Goal: Task Accomplishment & Management: Manage account settings

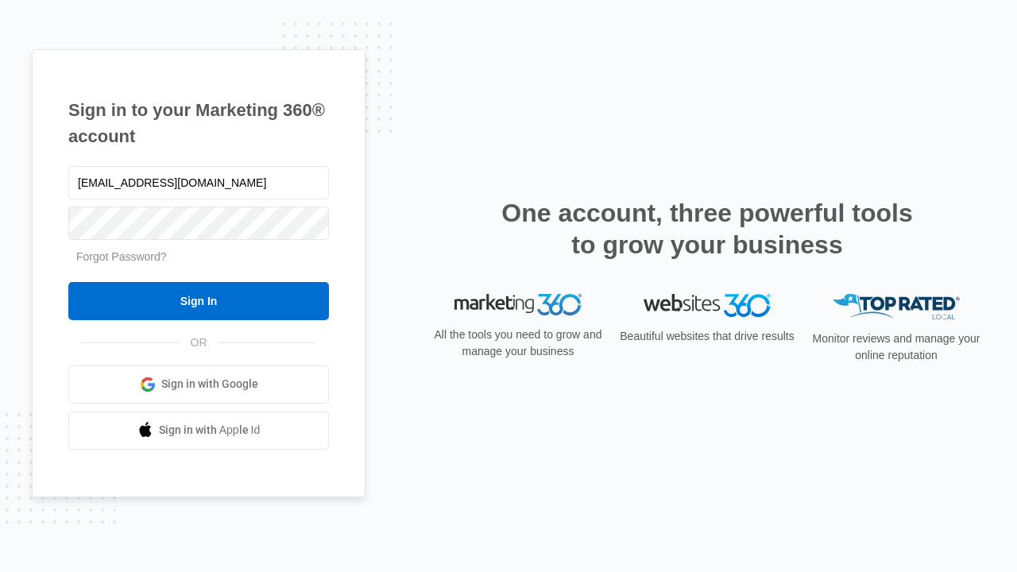
type input "[EMAIL_ADDRESS][DOMAIN_NAME]"
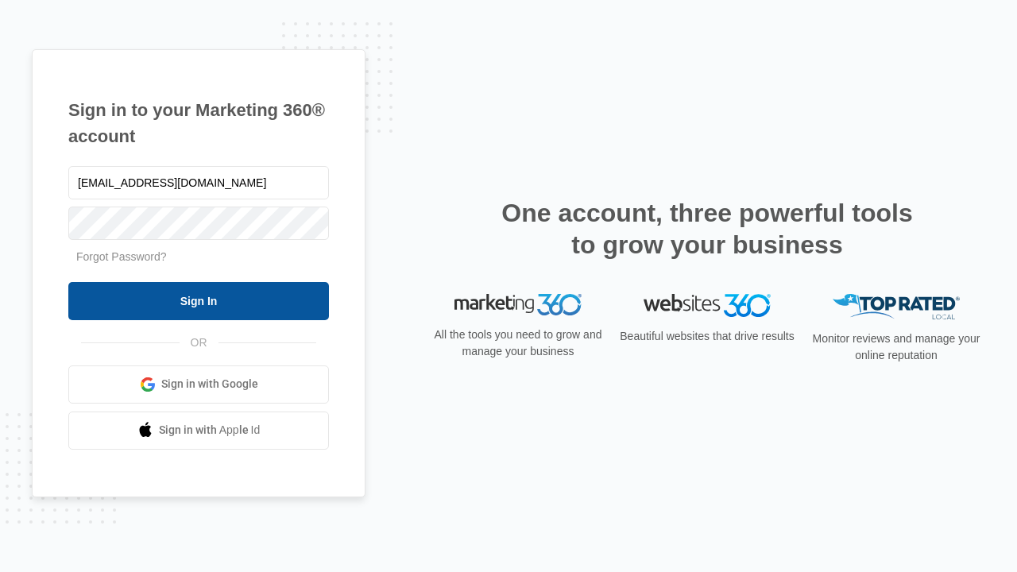
click at [199, 300] on input "Sign In" at bounding box center [198, 301] width 261 height 38
